Goal: Check status: Check status

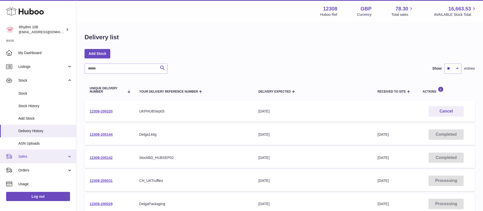
click at [23, 155] on span "Sales" at bounding box center [42, 156] width 49 height 5
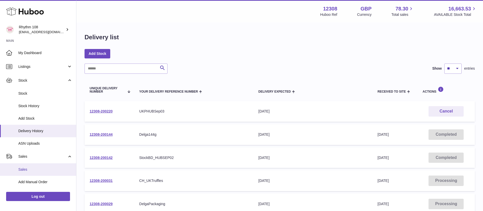
click at [25, 170] on span "Sales" at bounding box center [45, 169] width 54 height 5
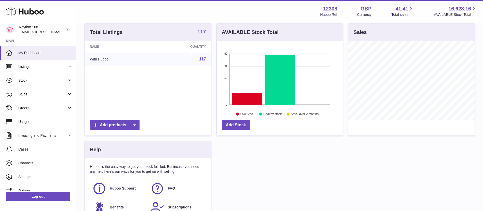
scroll to position [57, 0]
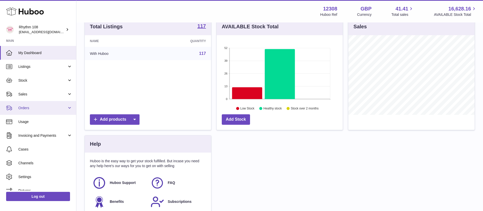
click at [23, 111] on link "Orders" at bounding box center [38, 108] width 76 height 14
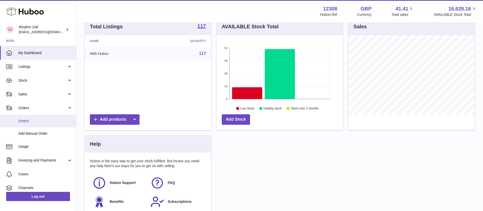
click at [23, 120] on span "Orders" at bounding box center [45, 120] width 54 height 5
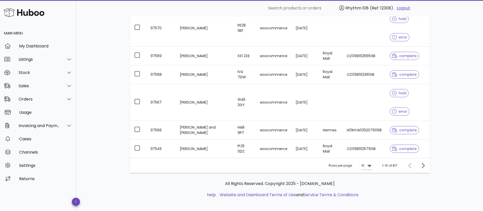
scroll to position [180, 0]
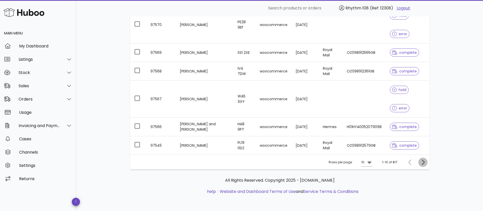
click at [422, 165] on icon "Next page" at bounding box center [423, 162] width 6 height 6
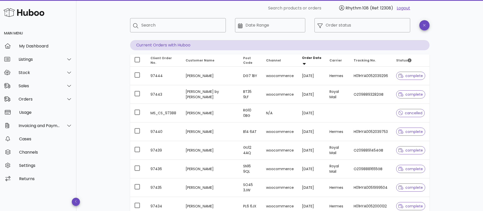
scroll to position [26, 0]
click at [165, 25] on input "Search" at bounding box center [181, 26] width 80 height 8
paste input "**********"
type input "**********"
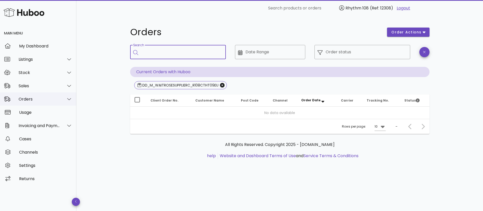
click at [23, 102] on div "Orders" at bounding box center [38, 98] width 76 height 13
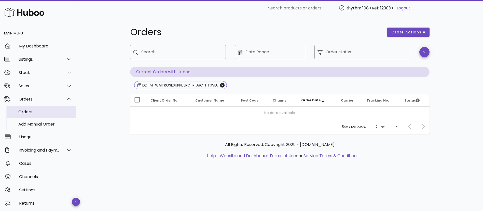
click at [23, 113] on div "Orders" at bounding box center [45, 111] width 54 height 5
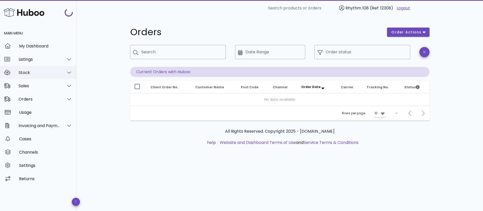
click at [27, 78] on div "Stock" at bounding box center [38, 72] width 76 height 13
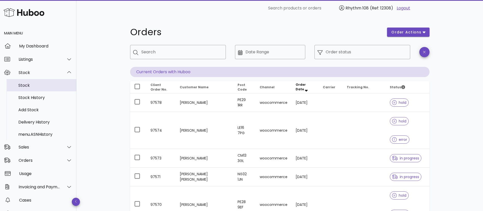
click at [22, 84] on div "Stock" at bounding box center [45, 85] width 54 height 5
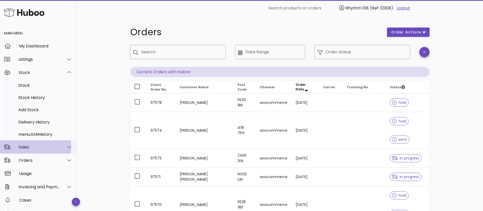
click at [28, 144] on div "Sales" at bounding box center [40, 146] width 42 height 5
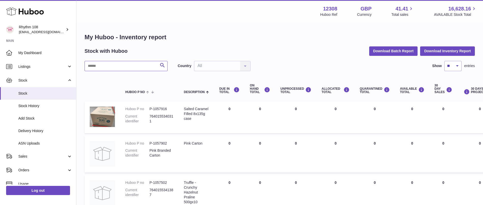
click at [115, 66] on input "text" at bounding box center [126, 66] width 83 height 10
click at [37, 156] on span "Sales" at bounding box center [42, 156] width 49 height 5
click at [30, 169] on span "Sales" at bounding box center [45, 169] width 54 height 5
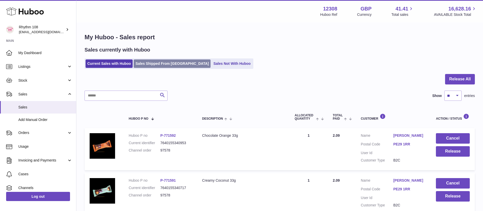
click at [149, 64] on link "Sales Shipped From [GEOGRAPHIC_DATA]" at bounding box center [172, 63] width 77 height 8
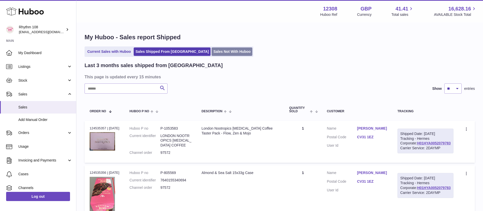
click at [212, 53] on link "Sales Not With Huboo" at bounding box center [232, 51] width 41 height 8
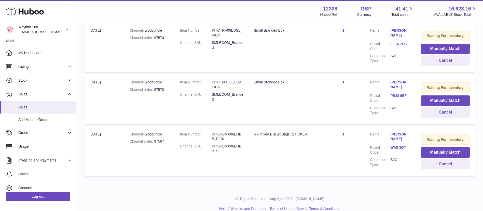
scroll to position [121, 0]
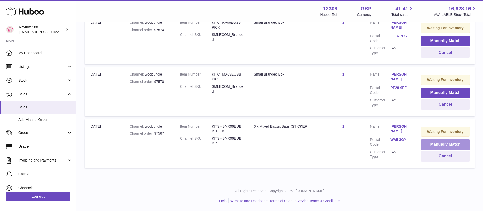
click at [425, 145] on button "Manually Match" at bounding box center [445, 144] width 49 height 10
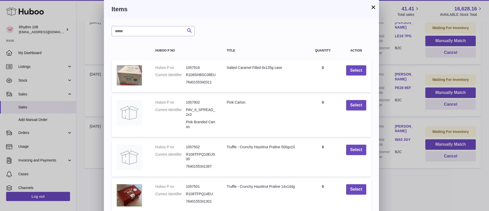
click at [165, 41] on div "Search Huboo P no Title Quantity Action Huboo P no 1057916 Current Identifier R…" at bounding box center [241, 152] width 275 height 269
click at [157, 34] on input "text" at bounding box center [153, 31] width 83 height 10
type input "*"
type input "**********"
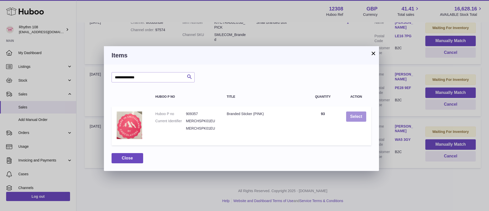
click at [356, 118] on button "Select" at bounding box center [356, 116] width 20 height 10
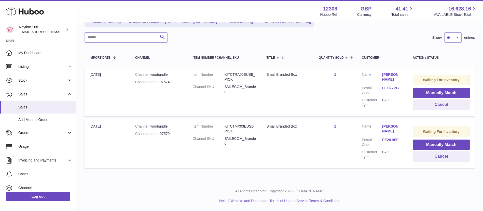
scroll to position [69, 0]
click at [47, 109] on span "Sales" at bounding box center [45, 107] width 54 height 5
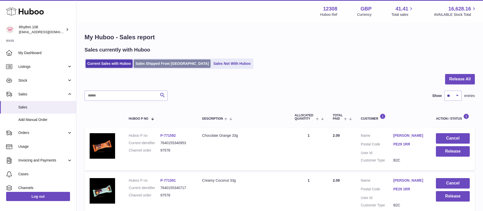
click at [154, 60] on link "Sales Shipped From Huboo" at bounding box center [172, 63] width 77 height 8
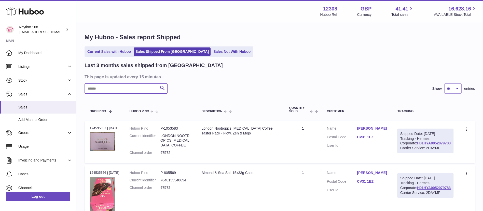
click at [100, 91] on input "text" at bounding box center [126, 88] width 83 height 10
paste input "**********"
type input "**********"
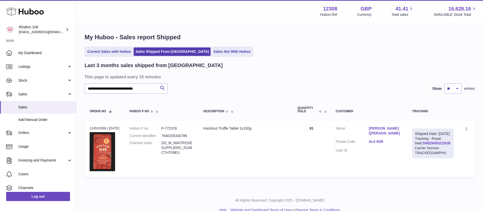
click at [424, 145] on link "SN829450215GB" at bounding box center [437, 143] width 28 height 4
drag, startPoint x: 189, startPoint y: 154, endPoint x: 163, endPoint y: 144, distance: 27.4
click at [163, 144] on dl "Huboo P no P-771578 Current identifier 7640155340786 Channel order DD_M_WAITROS…" at bounding box center [162, 142] width 64 height 32
copy dl "DD_M_WAITROSESUPPLIERC_R108CTHT09EU"
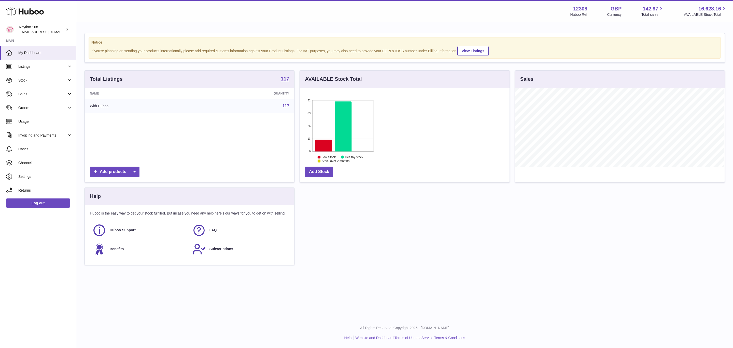
scroll to position [79, 209]
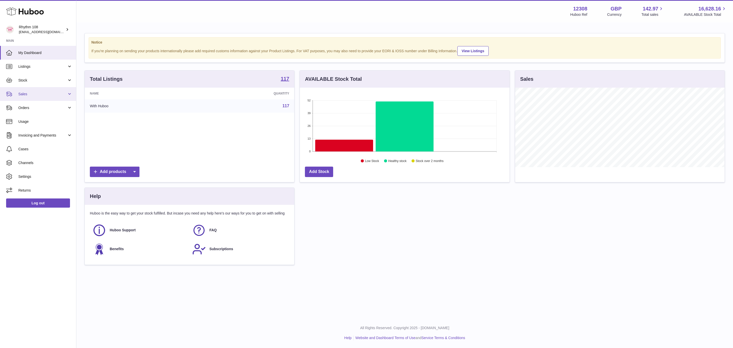
click at [26, 95] on span "Sales" at bounding box center [42, 94] width 49 height 5
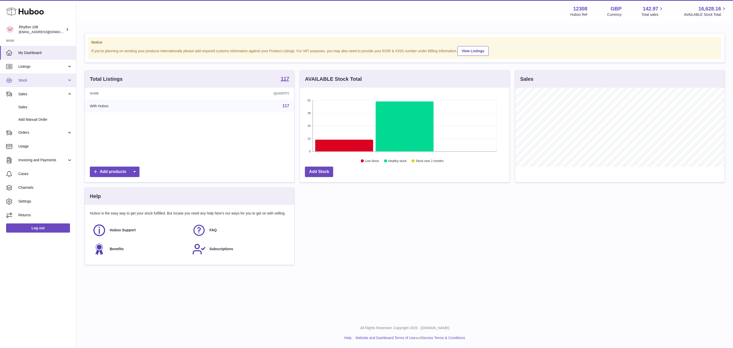
click at [43, 78] on span "Stock" at bounding box center [42, 80] width 49 height 5
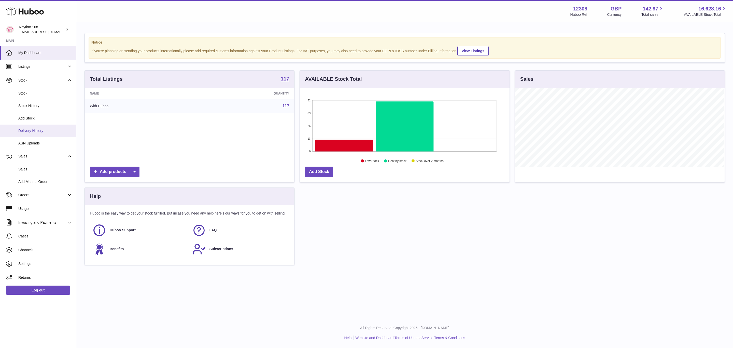
click at [35, 127] on link "Delivery History" at bounding box center [38, 131] width 76 height 12
